Goal: Navigation & Orientation: Find specific page/section

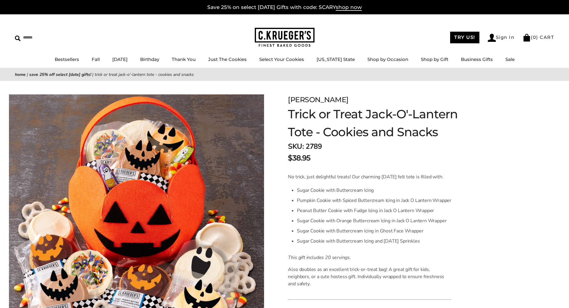
click at [282, 36] on img at bounding box center [285, 37] width 60 height 19
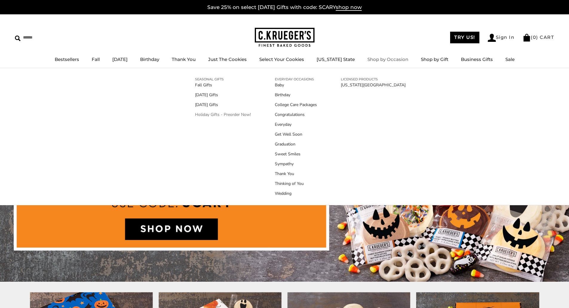
click at [234, 114] on link "Holiday Gifts - Preorder Now!" at bounding box center [223, 114] width 56 height 6
